Goal: Ask a question: Seek information or help from site administrators or community

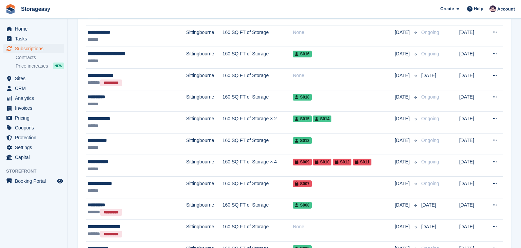
scroll to position [185, 0]
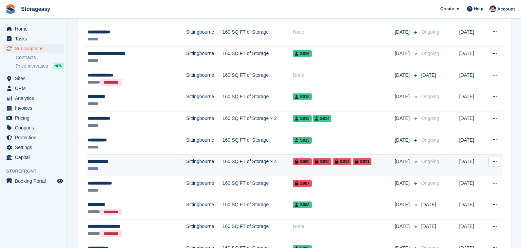
click at [108, 159] on div "**********" at bounding box center [126, 161] width 76 height 7
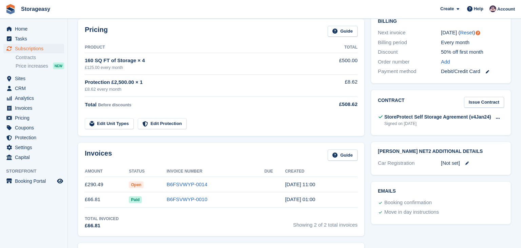
scroll to position [170, 0]
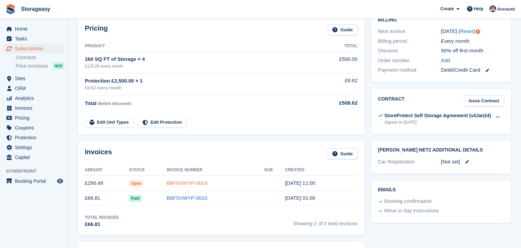
click at [176, 181] on link "B6FSVWYP-0014" at bounding box center [187, 183] width 41 height 6
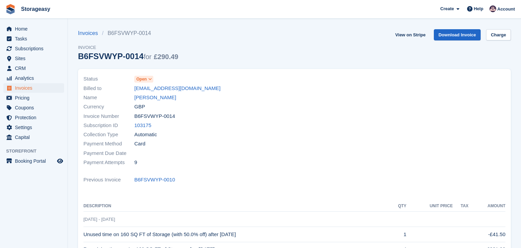
click at [148, 80] on icon at bounding box center [150, 79] width 4 height 4
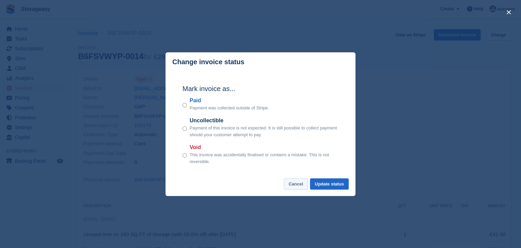
click at [295, 184] on button "Cancel" at bounding box center [296, 183] width 24 height 11
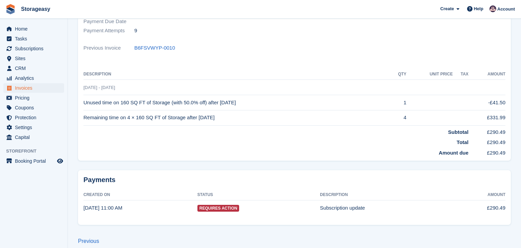
scroll to position [139, 0]
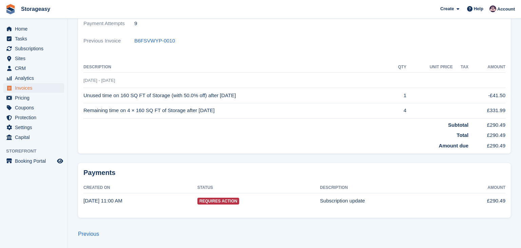
click at [217, 200] on span "Requires Action" at bounding box center [218, 200] width 42 height 7
drag, startPoint x: 228, startPoint y: 201, endPoint x: 203, endPoint y: 199, distance: 25.8
click at [203, 199] on span "Requires Action" at bounding box center [218, 200] width 42 height 7
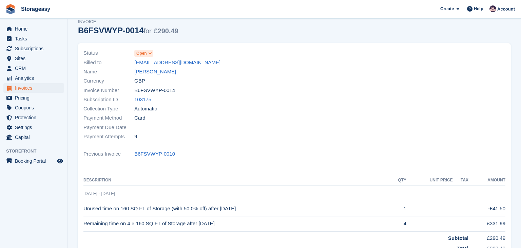
scroll to position [0, 0]
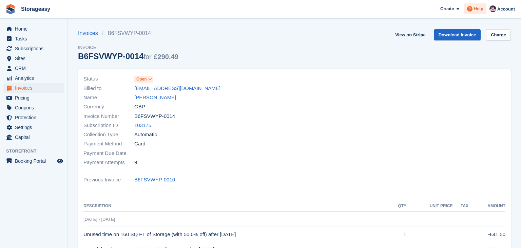
click at [479, 11] on span "Help" at bounding box center [479, 8] width 10 height 7
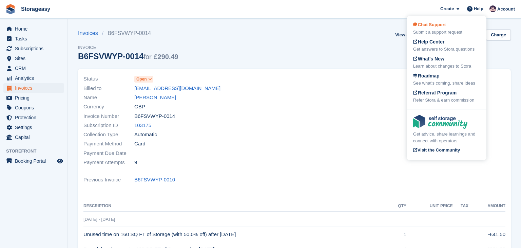
click at [458, 26] on div "Chat Support Submit a support request" at bounding box center [446, 28] width 67 height 14
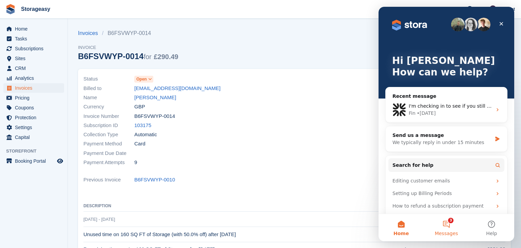
click at [452, 224] on button "3 Messages" at bounding box center [446, 227] width 45 height 27
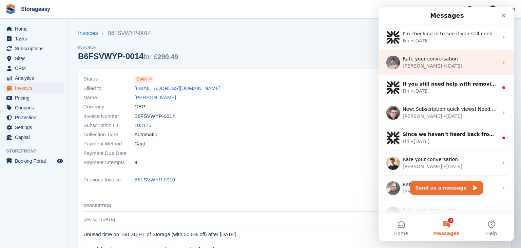
click at [443, 63] on div "• 1w ago" at bounding box center [452, 65] width 19 height 7
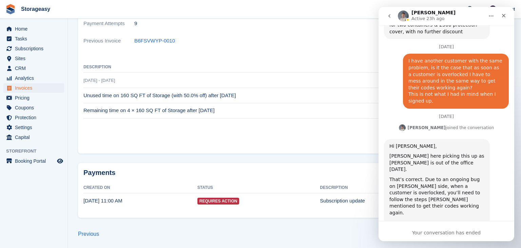
scroll to position [1477, 0]
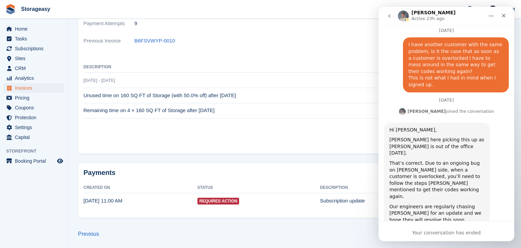
click at [391, 13] on button "go back" at bounding box center [389, 16] width 13 height 13
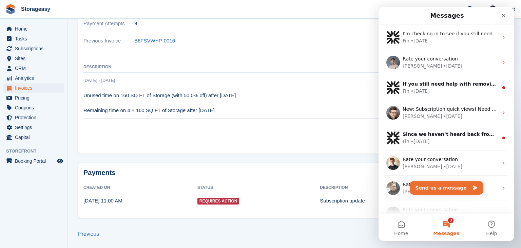
scroll to position [0, 0]
click at [436, 186] on button "Send us a message" at bounding box center [446, 188] width 73 height 14
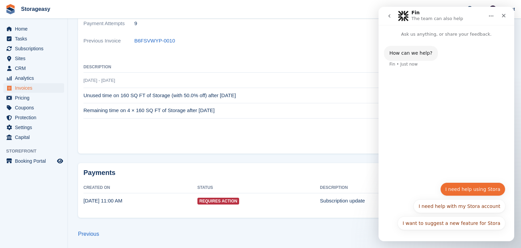
click at [460, 185] on button "I need help using Stora" at bounding box center [472, 189] width 65 height 14
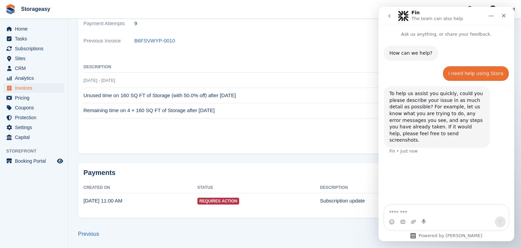
click at [424, 207] on textarea "Message…" at bounding box center [446, 211] width 124 height 12
type textarea "**********"
click at [401, 210] on textarea "Message…" at bounding box center [446, 211] width 124 height 12
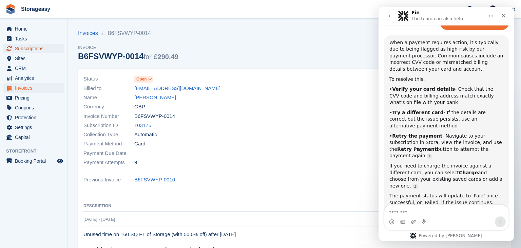
click at [40, 46] on span "Subscriptions" at bounding box center [35, 49] width 41 height 10
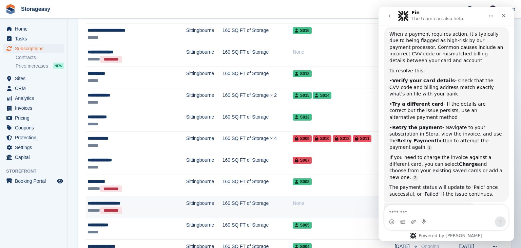
scroll to position [208, 0]
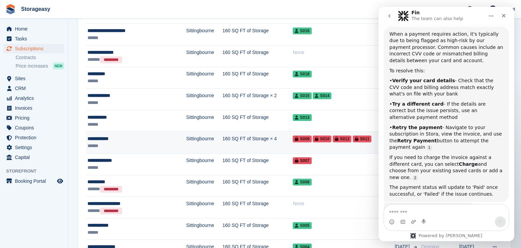
click at [102, 139] on div "**********" at bounding box center [126, 138] width 76 height 7
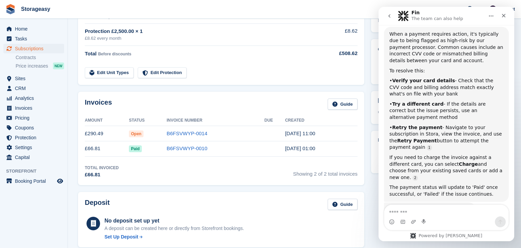
scroll to position [221, 0]
click at [396, 211] on textarea "Message…" at bounding box center [446, 211] width 124 height 12
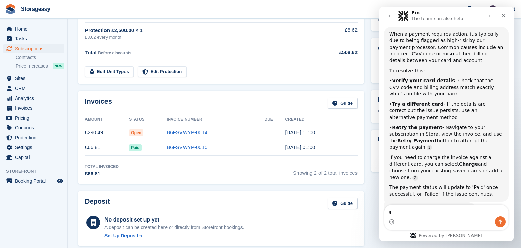
type textarea "**"
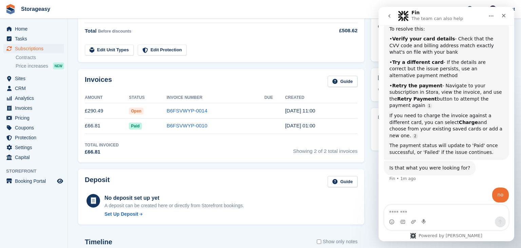
scroll to position [189, 0]
click at [187, 108] on link "B6FSVWYP-0014" at bounding box center [187, 111] width 41 height 6
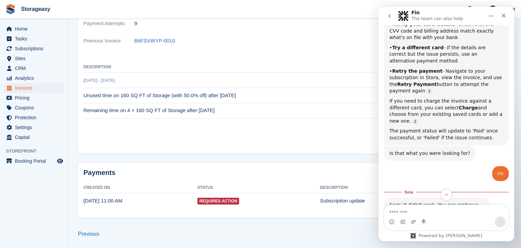
scroll to position [205, 0]
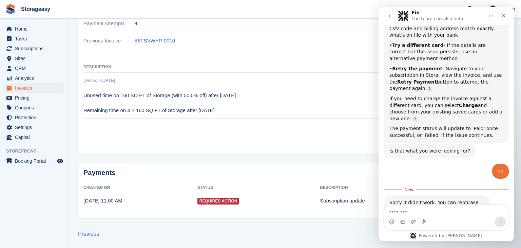
click at [413, 211] on textarea "Message…" at bounding box center [446, 211] width 124 height 12
type textarea "**********"
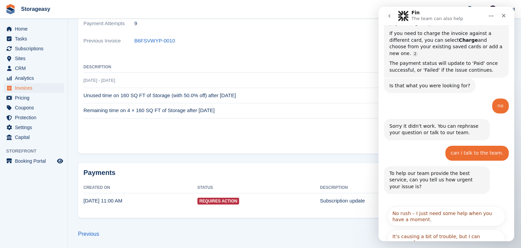
scroll to position [273, 0]
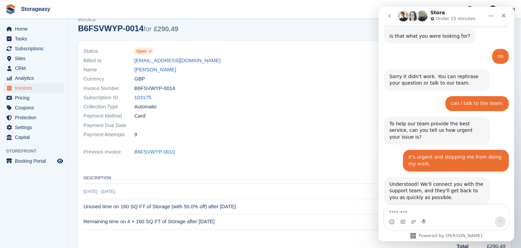
scroll to position [29, 0]
click at [392, 18] on icon "go back" at bounding box center [389, 15] width 5 height 5
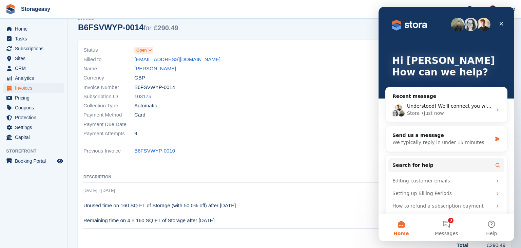
scroll to position [0, 0]
click at [499, 23] on icon "Close" at bounding box center [501, 23] width 5 height 5
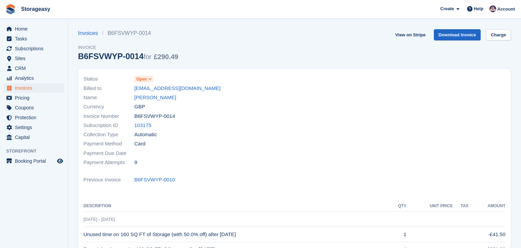
click at [151, 78] on icon at bounding box center [150, 79] width 4 height 4
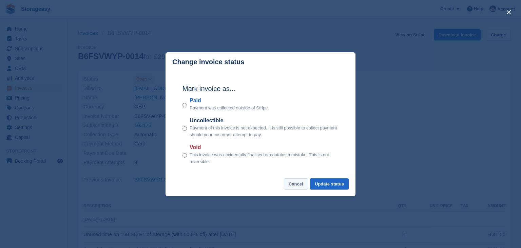
click at [294, 183] on button "Cancel" at bounding box center [296, 183] width 24 height 11
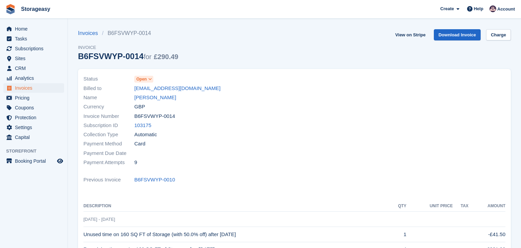
click at [208, 121] on div "Subscription ID 103175" at bounding box center [186, 125] width 207 height 9
click at [422, 37] on link "View on Stripe" at bounding box center [411, 34] width 36 height 11
click at [483, 9] on span "Help" at bounding box center [479, 8] width 10 height 7
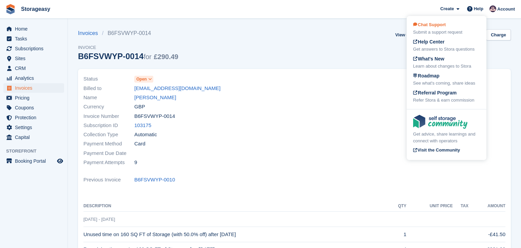
click at [469, 26] on div "Chat Support Submit a support request" at bounding box center [446, 28] width 67 height 14
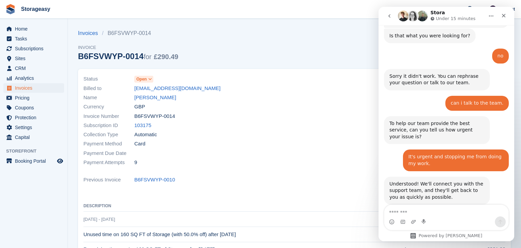
click at [490, 16] on icon "Home" at bounding box center [491, 15] width 5 height 5
click at [491, 13] on button "Home" at bounding box center [491, 16] width 13 height 13
click at [293, 51] on div "Invoices B6FSVWYP-0014 Invoice B6FSVWYP-0014 for £290.49 View on Stripe Downloa…" at bounding box center [294, 49] width 433 height 40
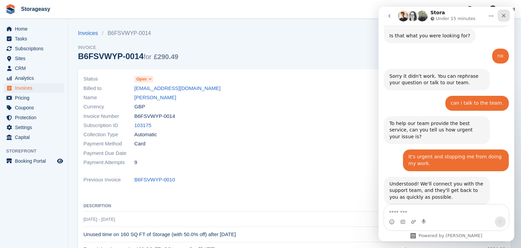
click at [507, 16] on div "Close" at bounding box center [504, 16] width 12 height 12
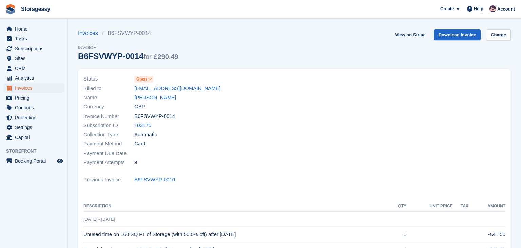
click at [326, 55] on div "Invoices B6FSVWYP-0014 Invoice B6FSVWYP-0014 for £290.49 View on Stripe Downloa…" at bounding box center [294, 49] width 433 height 40
click at [357, 100] on div at bounding box center [402, 120] width 215 height 101
click at [148, 81] on icon at bounding box center [150, 79] width 4 height 4
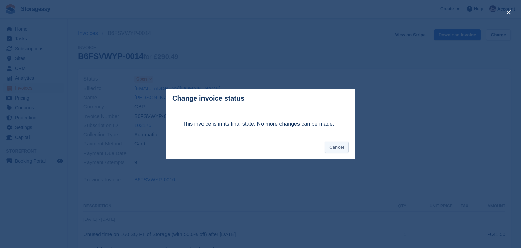
click at [332, 144] on button "Cancel" at bounding box center [337, 146] width 24 height 11
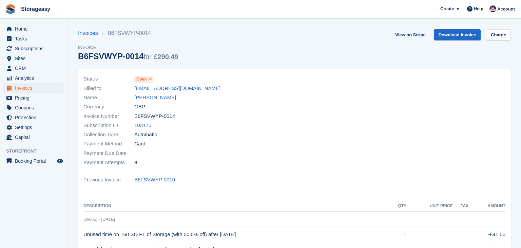
scroll to position [320, 0]
click at [472, 12] on span at bounding box center [470, 9] width 8 height 8
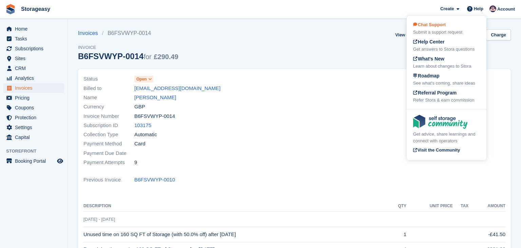
click at [455, 27] on div "Chat Support Submit a support request" at bounding box center [446, 28] width 67 height 14
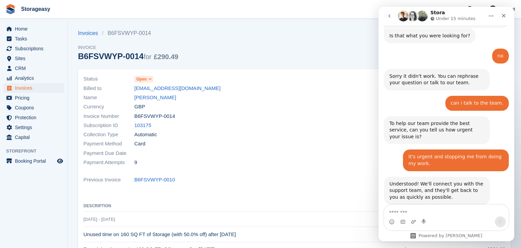
click at [391, 19] on button "go back" at bounding box center [389, 16] width 13 height 13
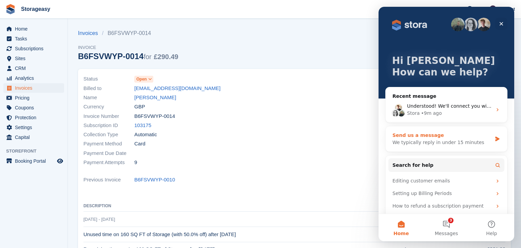
scroll to position [17, 0]
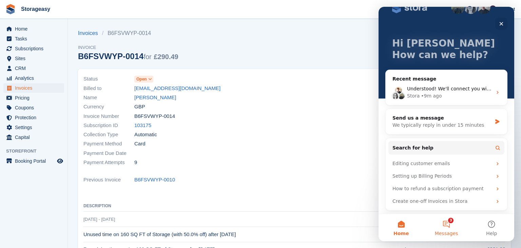
click at [452, 227] on button "3 Messages" at bounding box center [446, 227] width 45 height 27
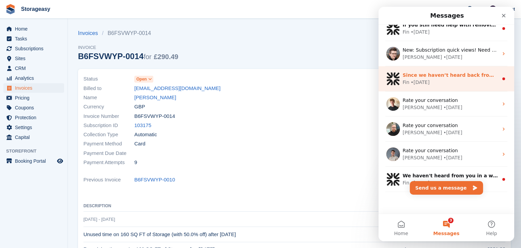
scroll to position [90, 0]
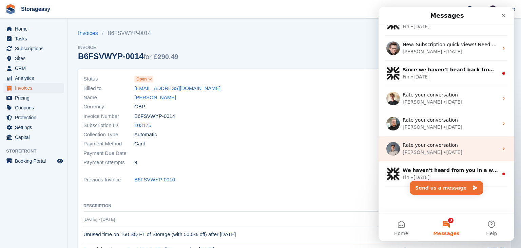
click at [439, 149] on div "[PERSON_NAME] • [DATE]" at bounding box center [451, 152] width 96 height 7
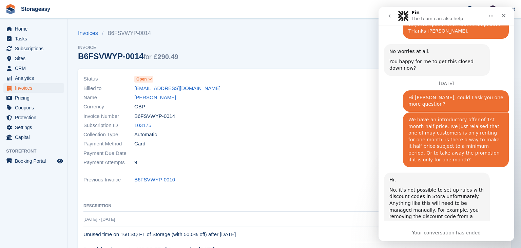
scroll to position [1206, 0]
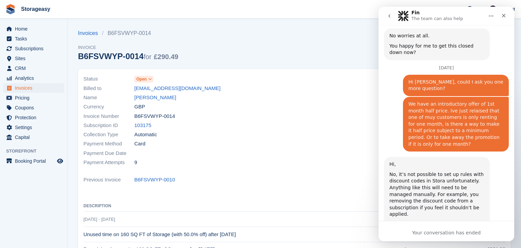
click at [387, 20] on button "go back" at bounding box center [389, 16] width 13 height 13
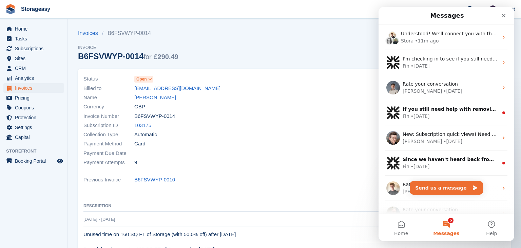
scroll to position [0, 0]
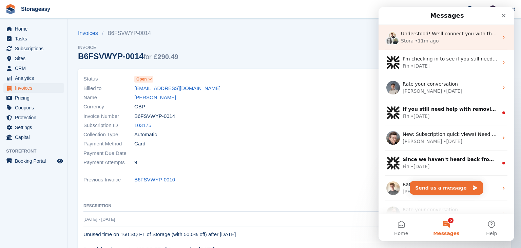
click at [432, 43] on div "• 11m ago" at bounding box center [427, 40] width 24 height 7
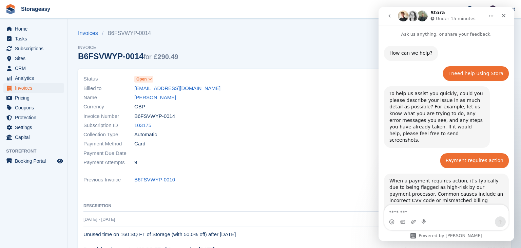
scroll to position [320, 0]
